Goal: Check status

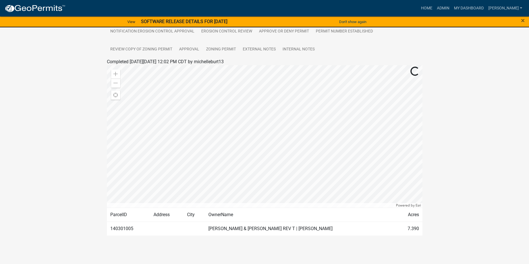
scroll to position [192, 0]
click at [113, 83] on div "Zoom out" at bounding box center [115, 83] width 9 height 9
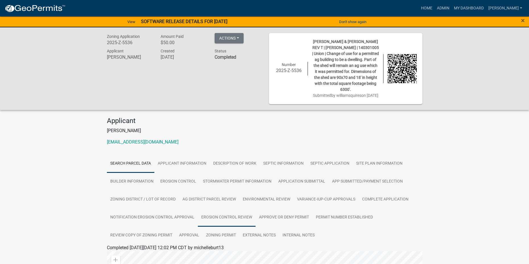
click at [241, 226] on link "EROSION CONTROL REVIEW" at bounding box center [227, 217] width 58 height 18
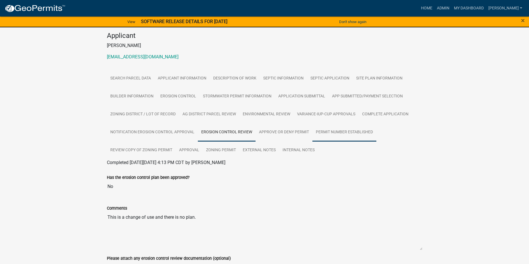
scroll to position [95, 0]
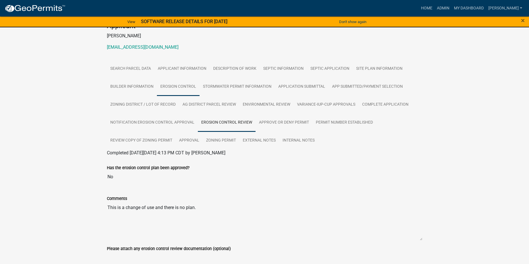
click at [191, 92] on link "EROSION CONTROL" at bounding box center [178, 87] width 43 height 18
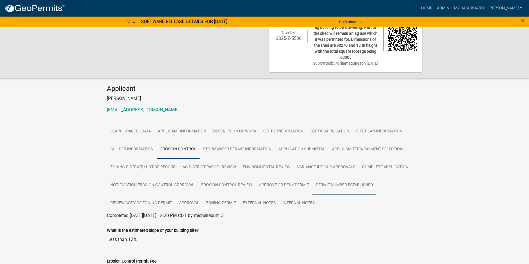
scroll to position [0, 0]
